Goal: Task Accomplishment & Management: Manage account settings

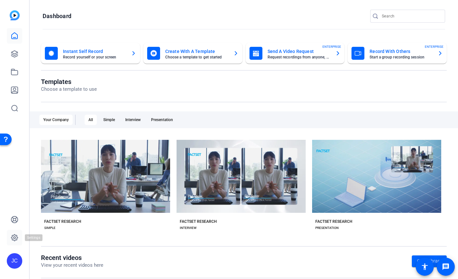
click at [15, 241] on icon at bounding box center [15, 238] width 8 height 8
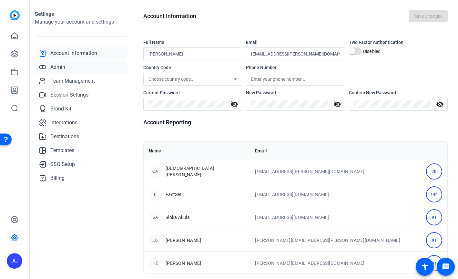
click at [62, 69] on span "Admin" at bounding box center [57, 67] width 15 height 8
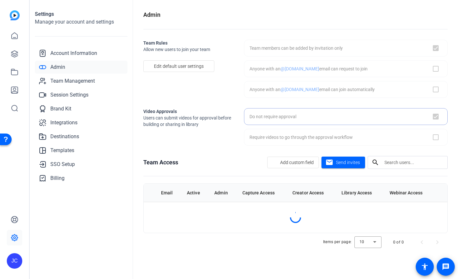
checkbox input "true"
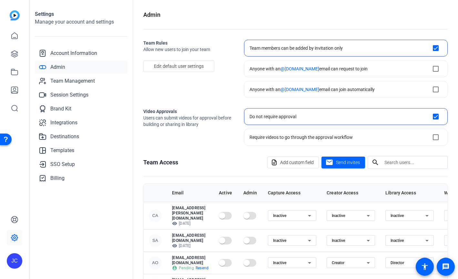
click at [392, 164] on input "text" at bounding box center [414, 163] width 58 height 8
paste input "[PERSON_NAME]"
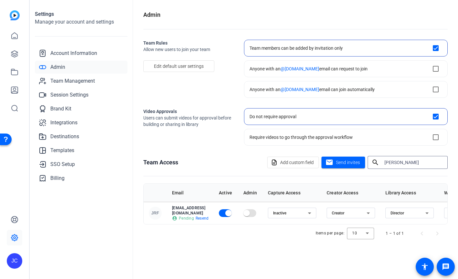
type input "[PERSON_NAME]"
click at [204, 216] on span "Resend" at bounding box center [202, 218] width 13 height 5
